Goal: Information Seeking & Learning: Learn about a topic

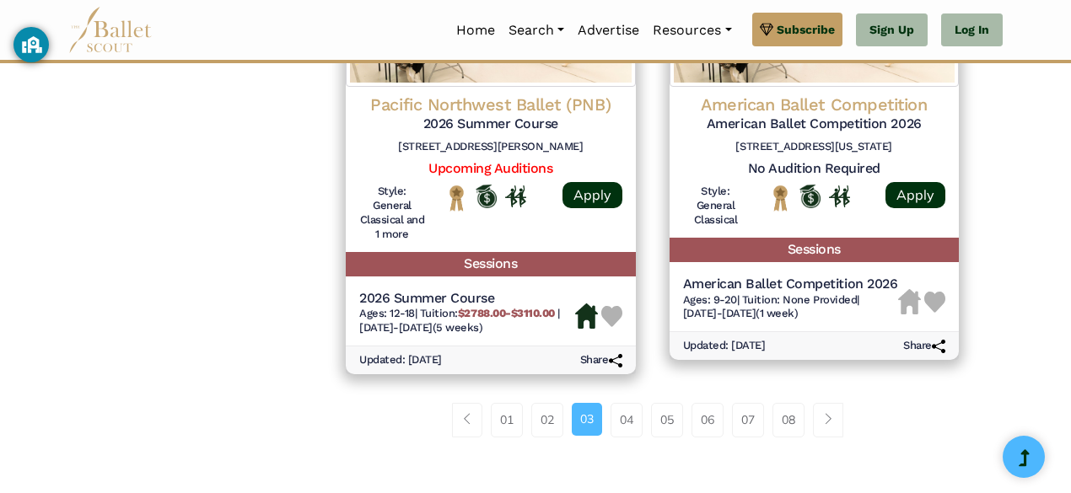
scroll to position [2483, 0]
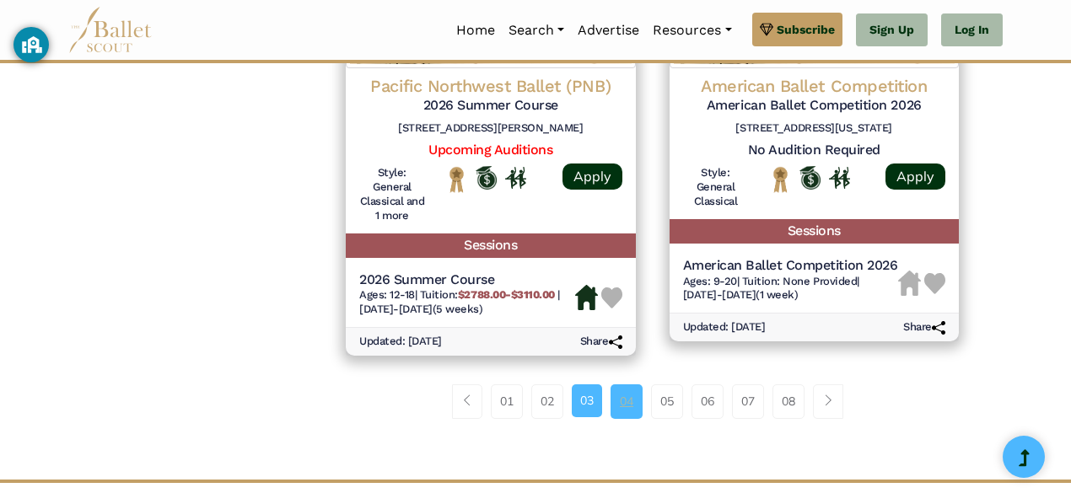
click at [627, 400] on link "04" at bounding box center [626, 401] width 32 height 34
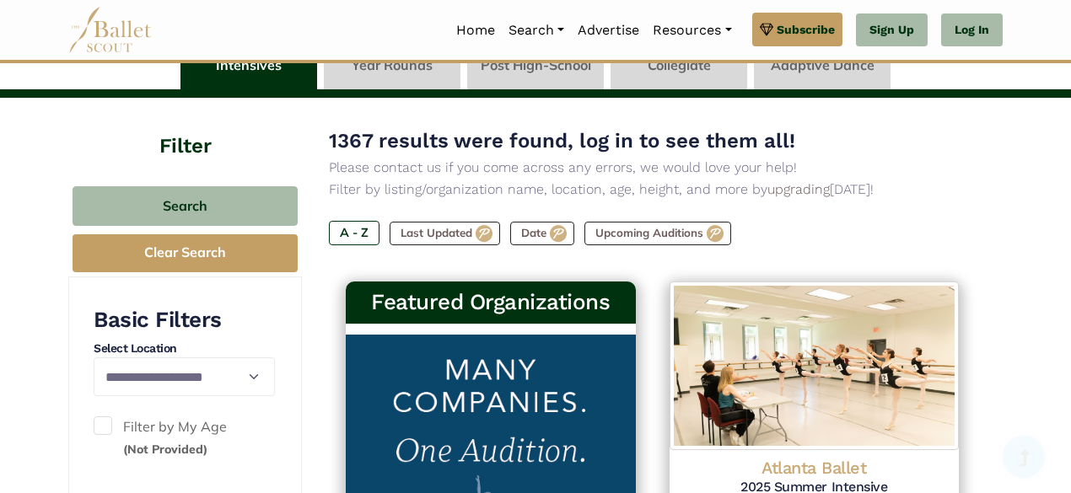
scroll to position [112, 0]
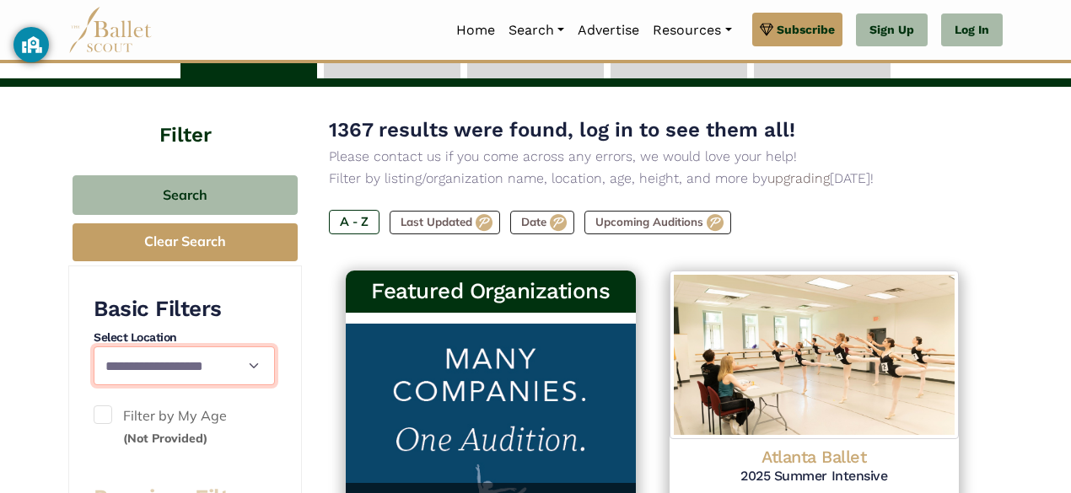
click at [179, 370] on select "**********" at bounding box center [184, 366] width 181 height 39
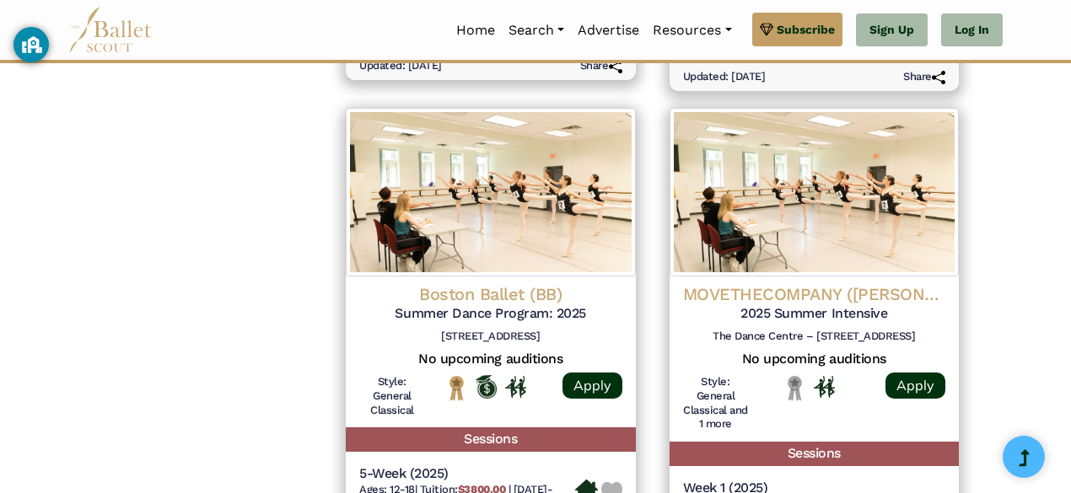
scroll to position [2232, 0]
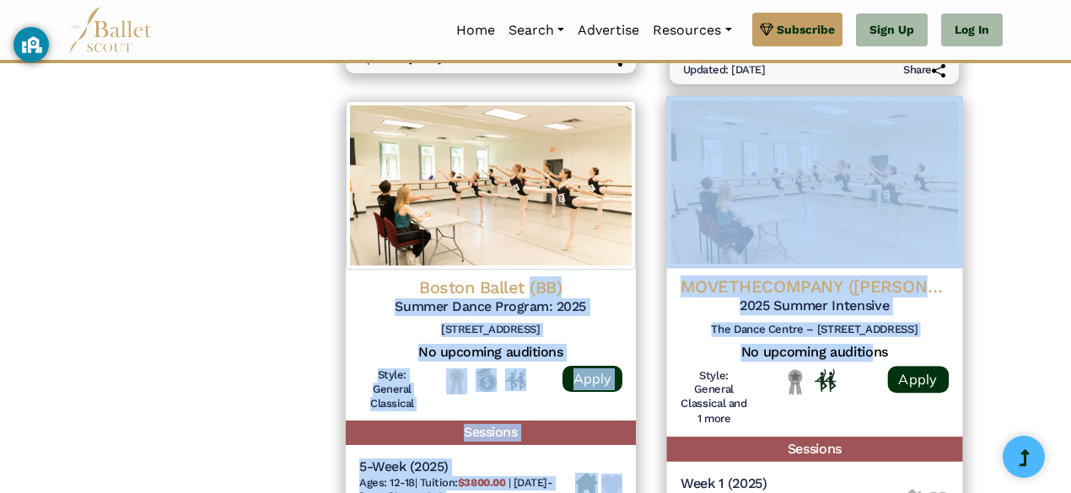
drag, startPoint x: 529, startPoint y: 284, endPoint x: 871, endPoint y: 347, distance: 347.1
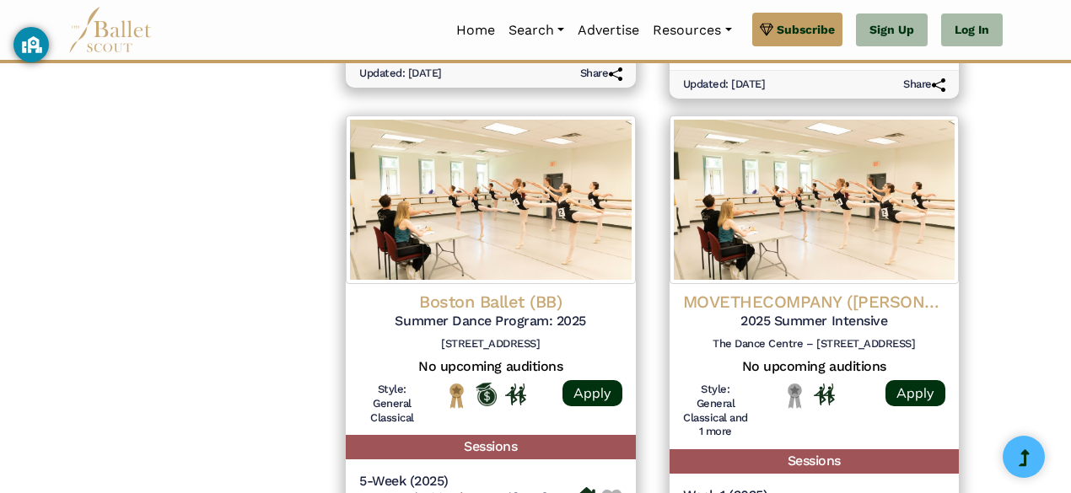
scroll to position [2221, 0]
